Goal: Information Seeking & Learning: Learn about a topic

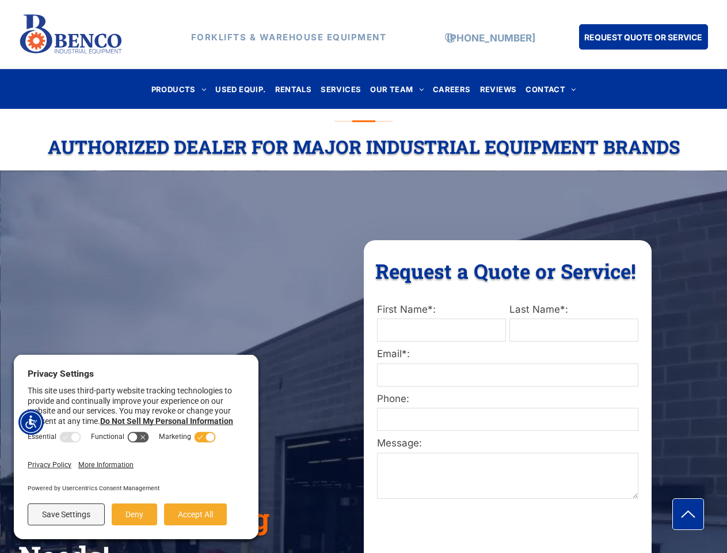
click at [364, 276] on div "Request a Quote or Service! Request a Quote or Service! First Name*: Last Name*…" at bounding box center [508, 532] width 288 height 584
click at [31, 422] on img "Accessibility Menu" at bounding box center [30, 422] width 25 height 25
